Goal: Information Seeking & Learning: Learn about a topic

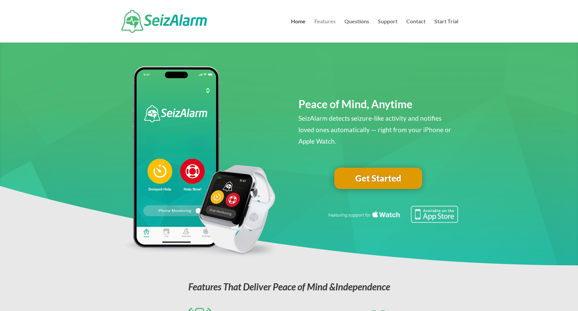
click at [324, 19] on link "Features" at bounding box center [325, 31] width 21 height 24
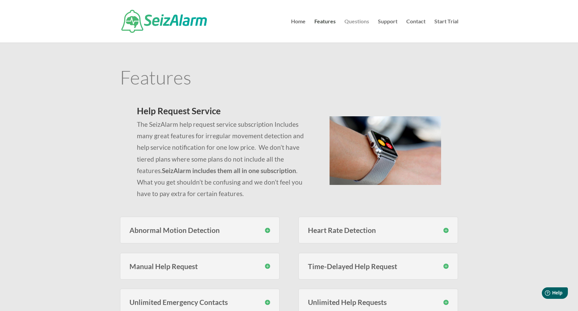
click at [359, 24] on link "Questions" at bounding box center [357, 31] width 25 height 24
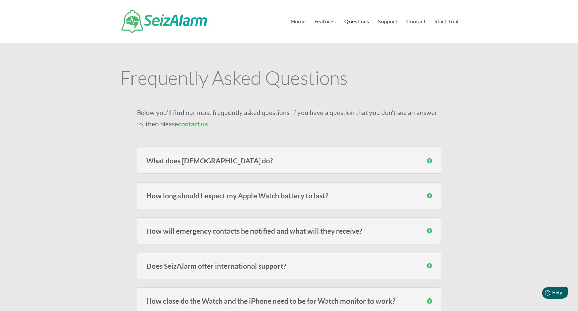
click at [347, 158] on h3 "What does SeizAlarm do?" at bounding box center [289, 160] width 286 height 7
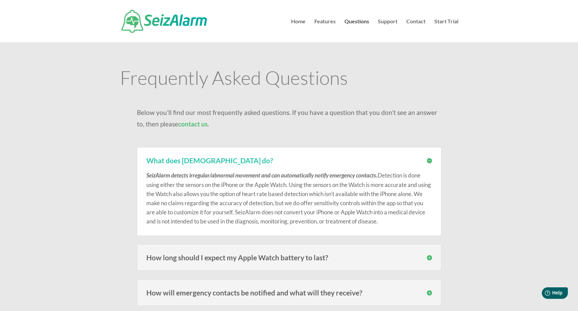
click at [319, 252] on div "How long should I expect my Apple Watch battery to last? Users of the models fr…" at bounding box center [289, 257] width 305 height 27
click at [318, 259] on h3 "How long should I expect my Apple Watch battery to last?" at bounding box center [289, 257] width 286 height 7
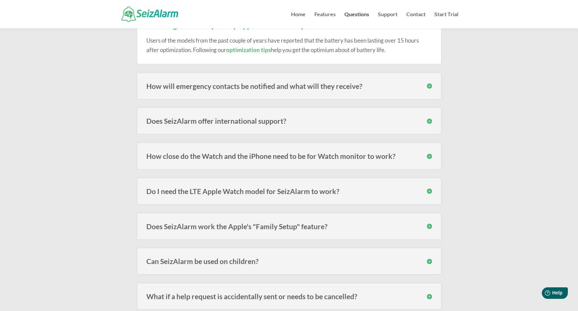
scroll to position [217, 0]
click at [301, 92] on div "How will emergency contacts be notified and what will they receive? Emergency c…" at bounding box center [289, 86] width 305 height 27
click at [301, 88] on h3 "How will emergency contacts be notified and what will they receive?" at bounding box center [289, 86] width 286 height 7
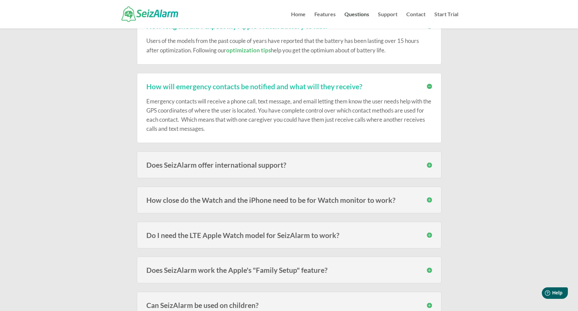
click at [272, 202] on h3 "How close do the Watch and the iPhone need to be for Watch monitor to work?" at bounding box center [289, 200] width 286 height 7
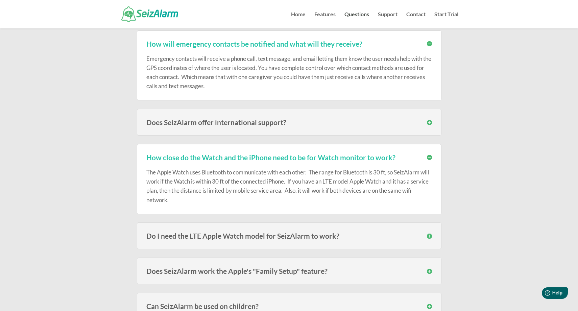
scroll to position [260, 0]
click at [281, 233] on h3 "Do I need the LTE Apple Watch model for SeizAlarm to work?" at bounding box center [289, 235] width 286 height 7
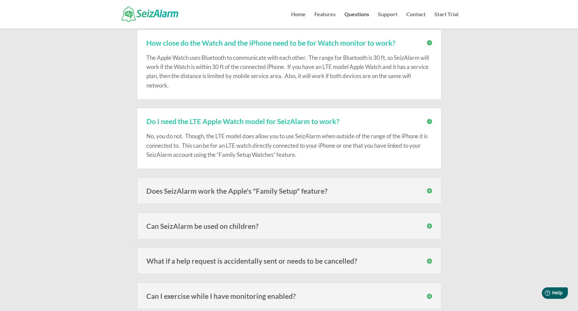
scroll to position [375, 0]
click at [266, 192] on h3 "Does SeizAlarm work the Apple's "Family Setup" feature?" at bounding box center [289, 189] width 286 height 7
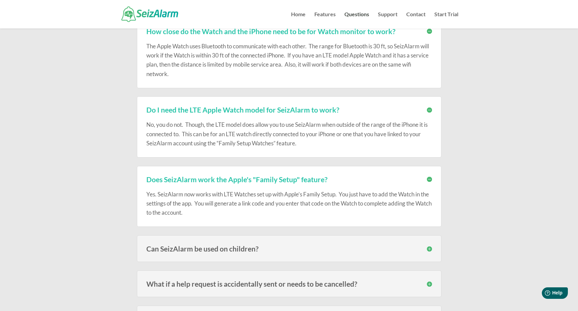
scroll to position [388, 0]
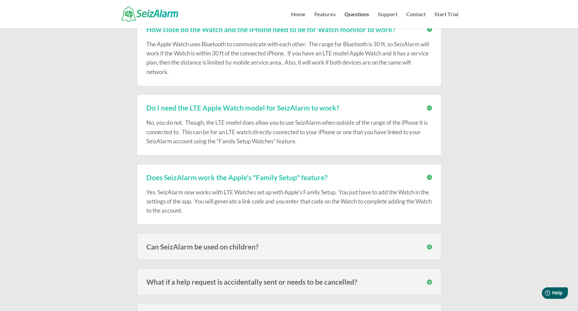
click at [241, 246] on h3 "Can SeizAlarm be used on children?" at bounding box center [289, 246] width 286 height 7
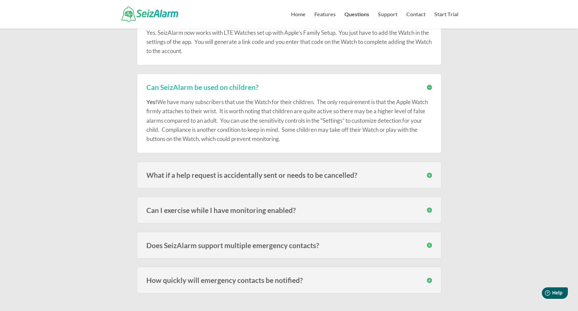
scroll to position [555, 0]
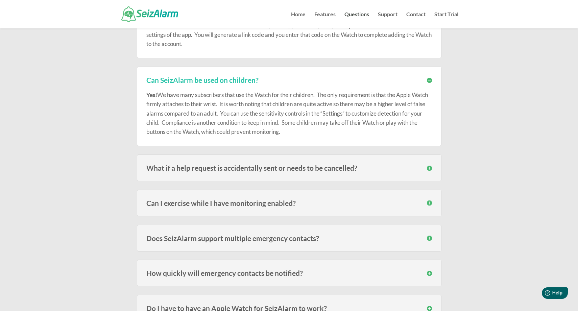
click at [239, 207] on h3 "Can I exercise while I have monitoring enabled?" at bounding box center [289, 203] width 286 height 7
